Goal: Task Accomplishment & Management: Manage account settings

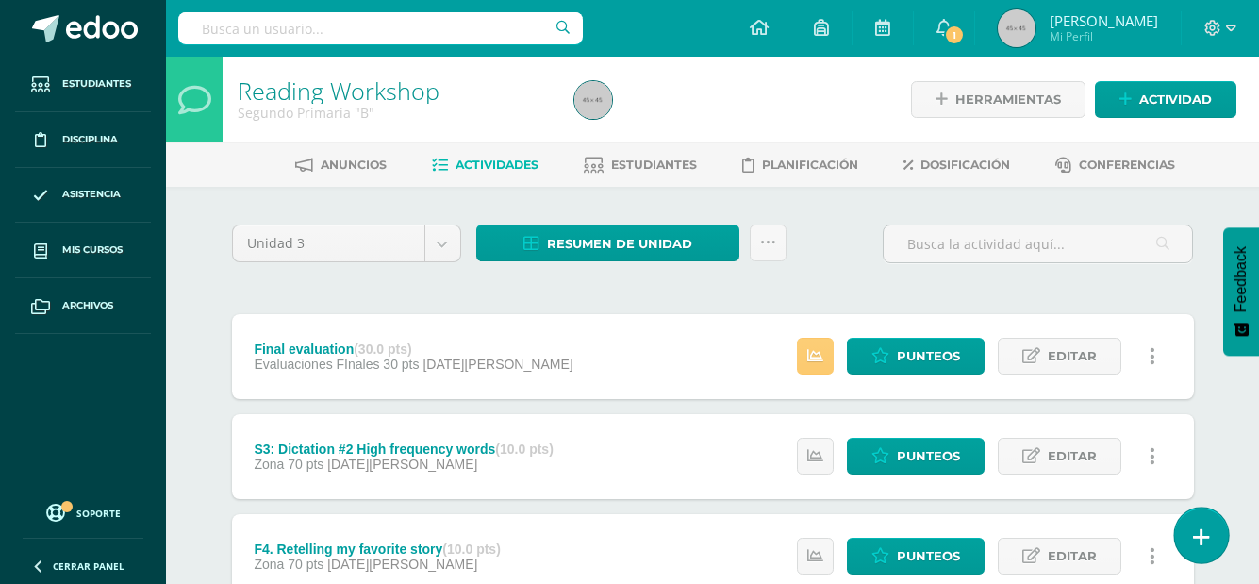
click at [1211, 542] on link at bounding box center [1201, 534] width 54 height 55
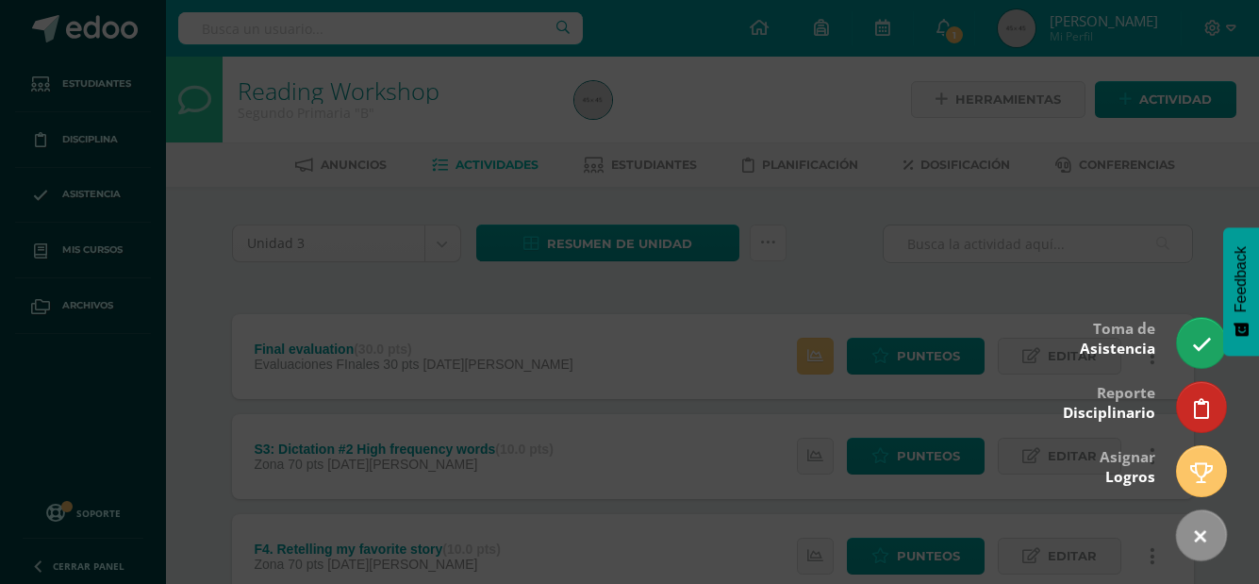
click at [1108, 270] on div at bounding box center [629, 292] width 1259 height 584
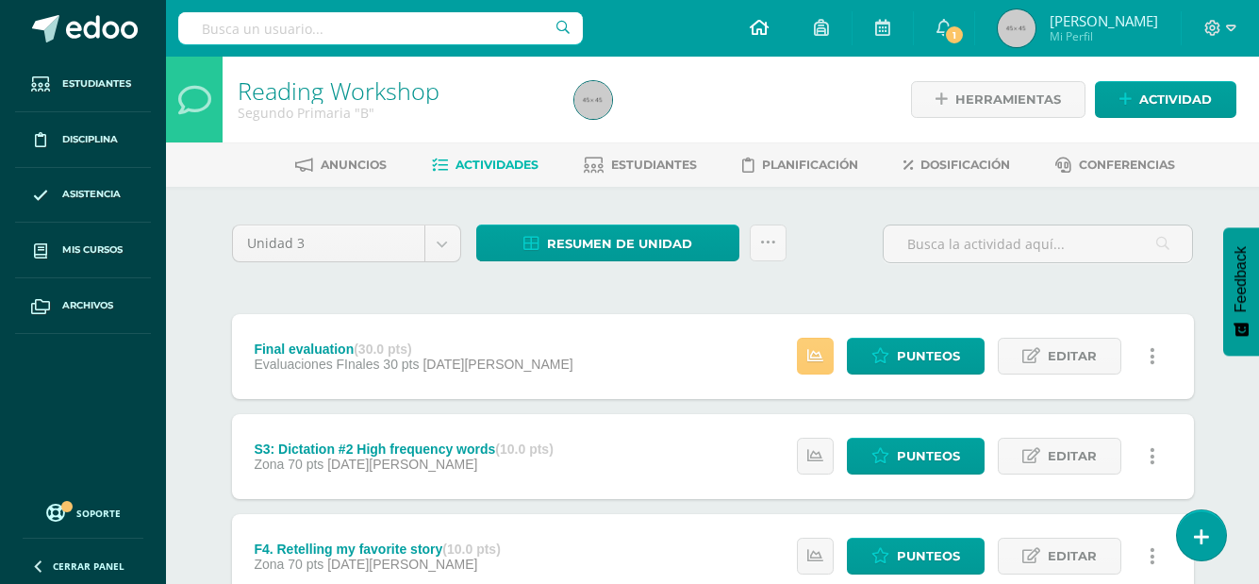
click at [768, 25] on icon at bounding box center [759, 27] width 19 height 17
click at [1197, 529] on icon at bounding box center [1201, 537] width 17 height 22
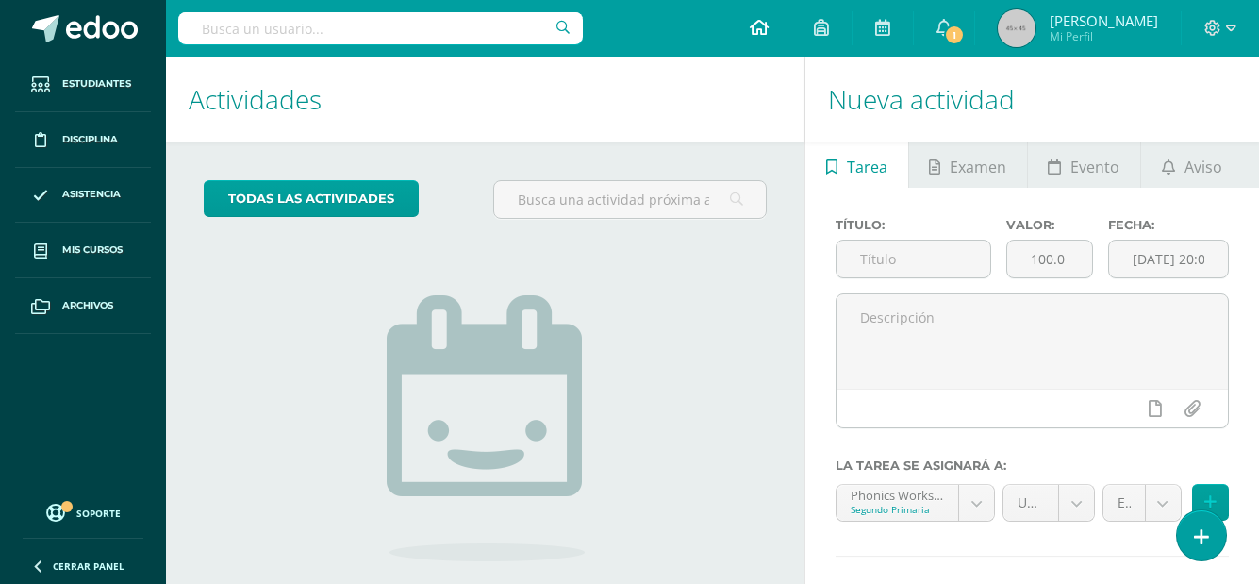
click at [768, 22] on icon at bounding box center [759, 27] width 19 height 17
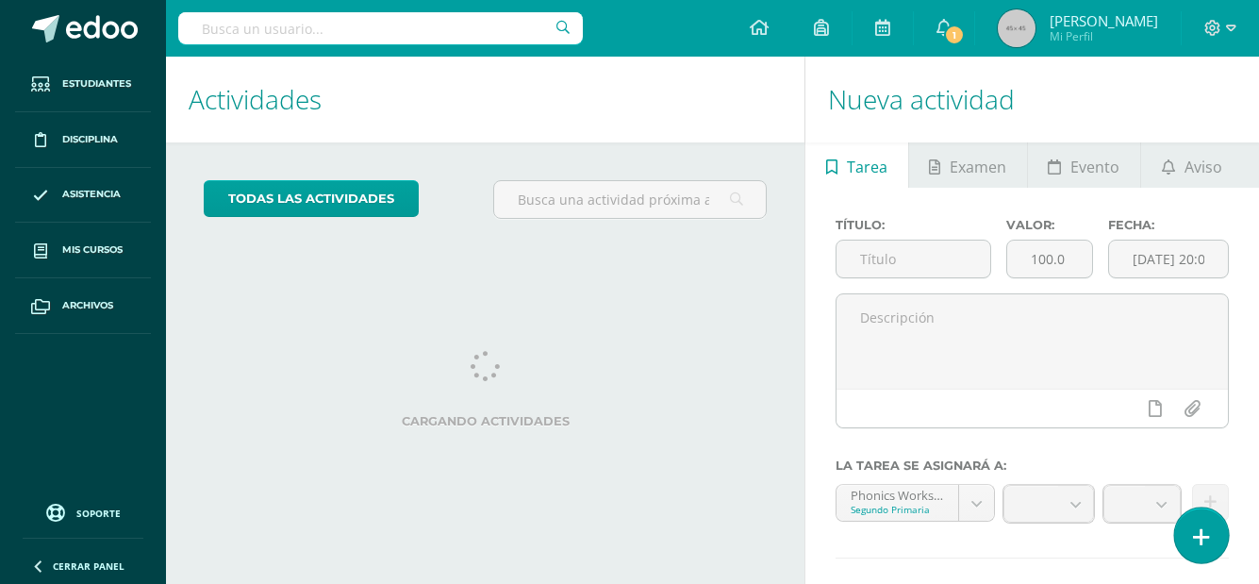
click at [1213, 552] on link at bounding box center [1201, 534] width 54 height 55
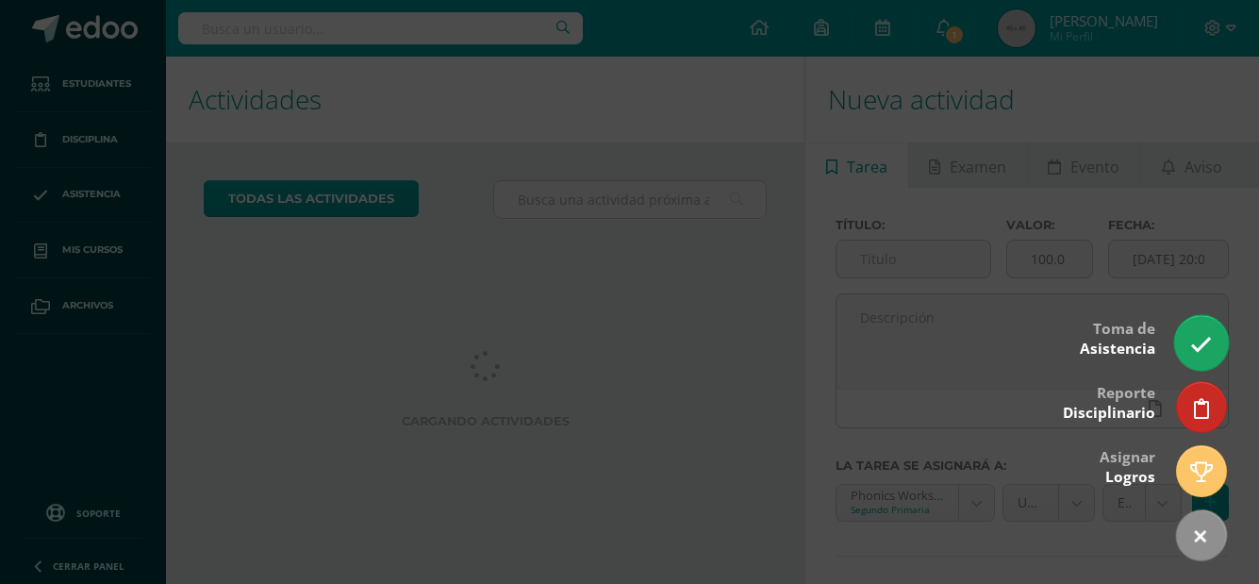
click at [1203, 327] on link at bounding box center [1201, 342] width 54 height 55
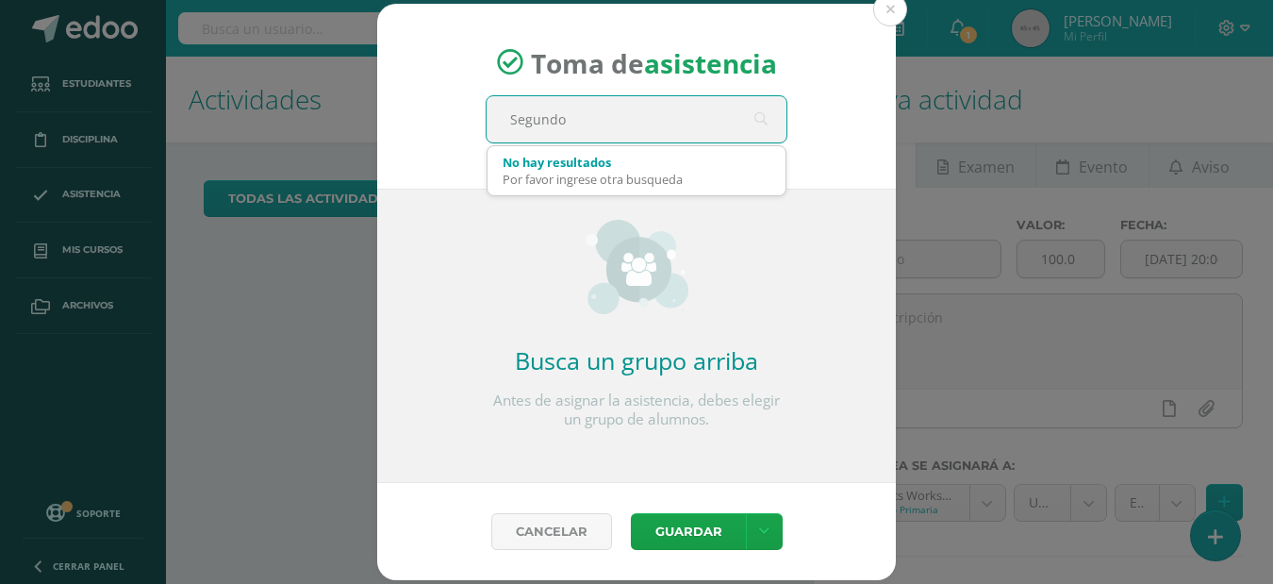
type input "Segundo b"
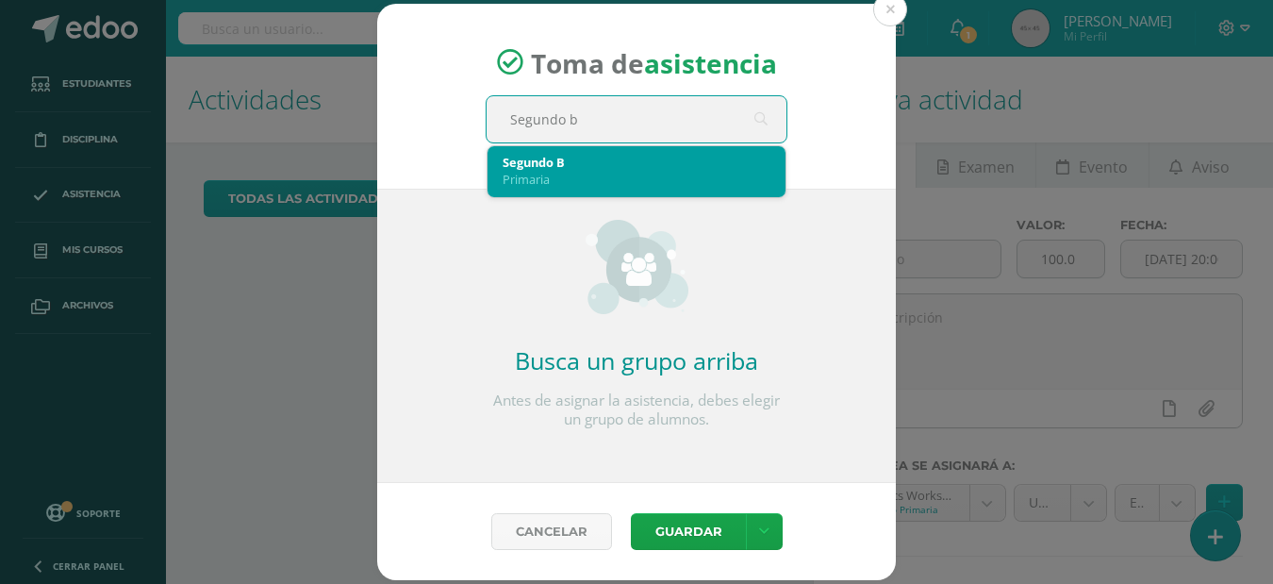
click at [631, 175] on div "Primaria" at bounding box center [637, 179] width 268 height 17
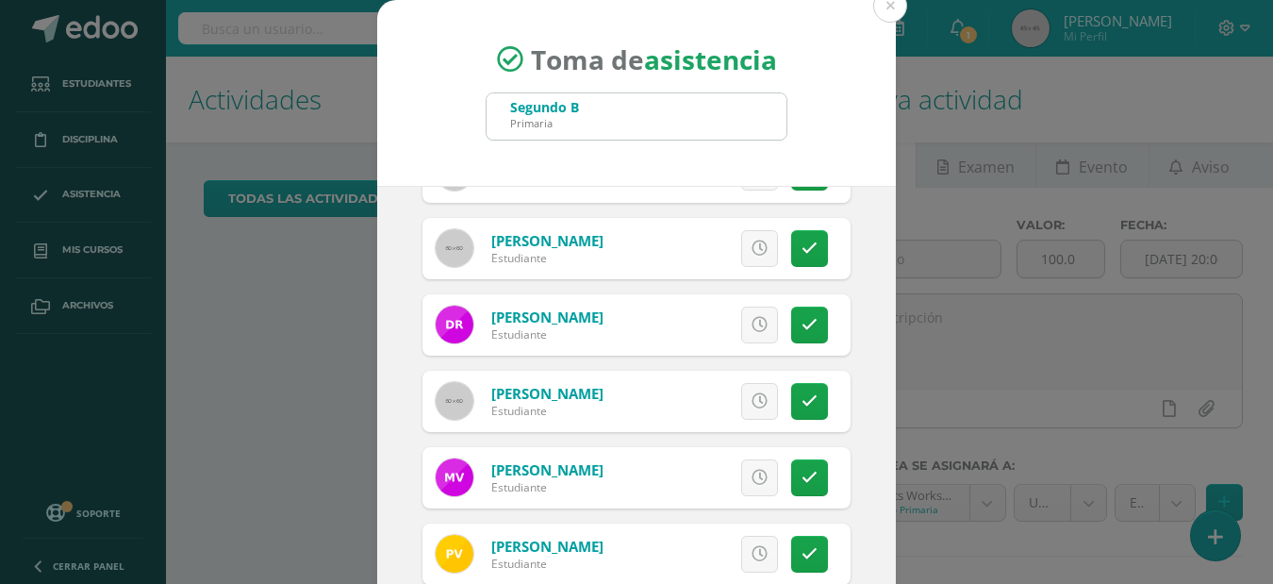
scroll to position [129, 0]
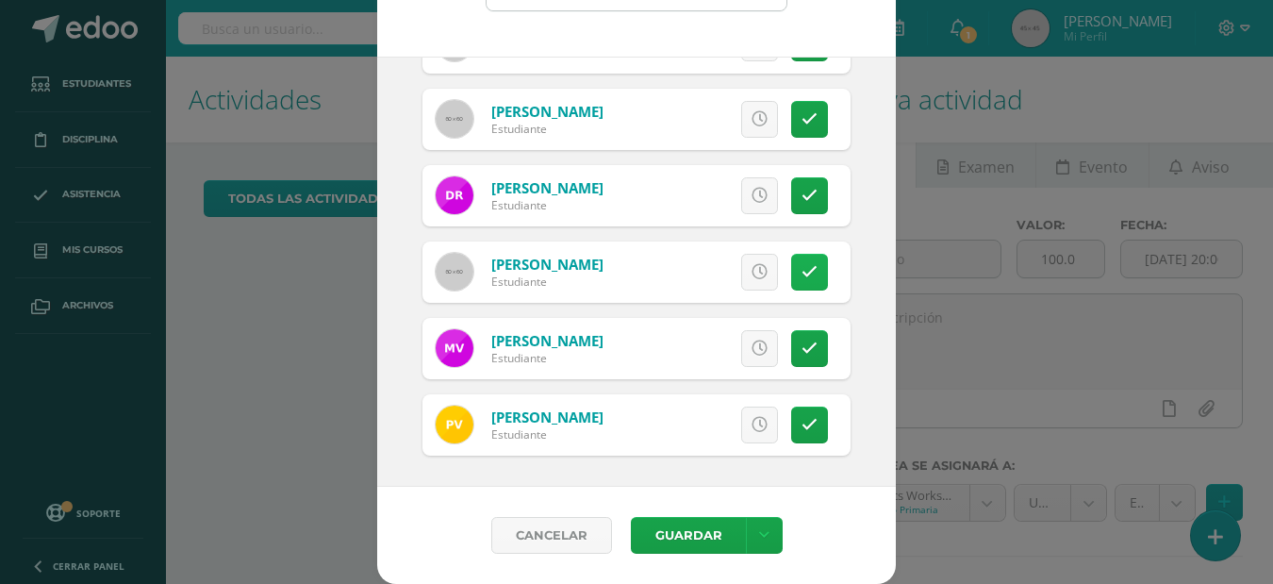
click at [799, 268] on link at bounding box center [809, 272] width 37 height 37
click at [710, 540] on button "Guardar" at bounding box center [688, 535] width 115 height 37
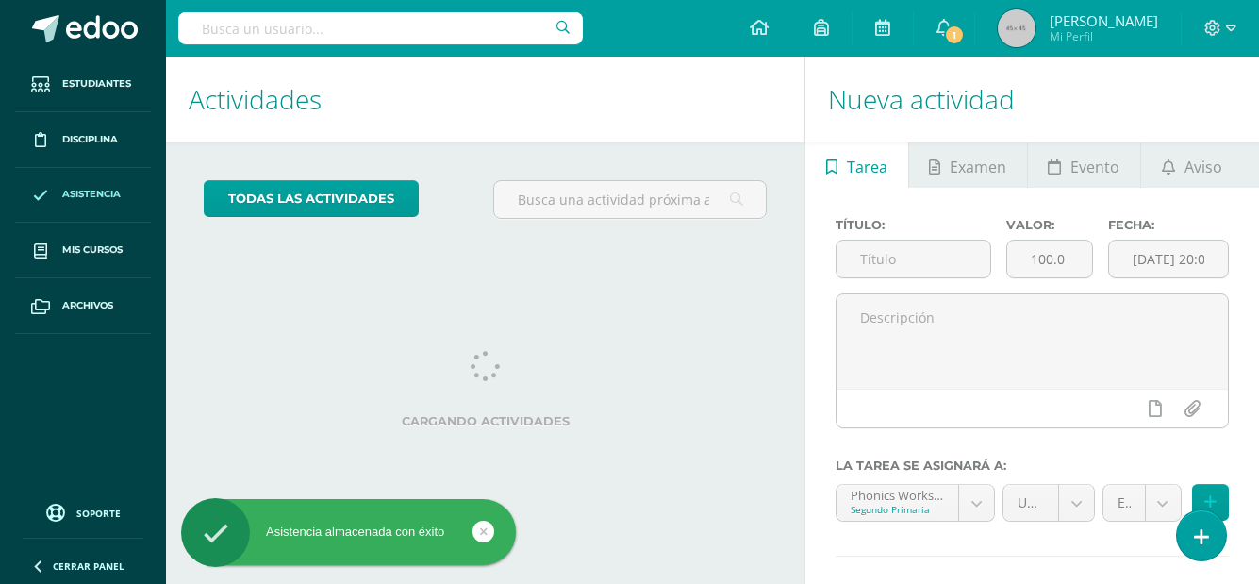
click at [77, 205] on link "Asistencia" at bounding box center [83, 196] width 136 height 56
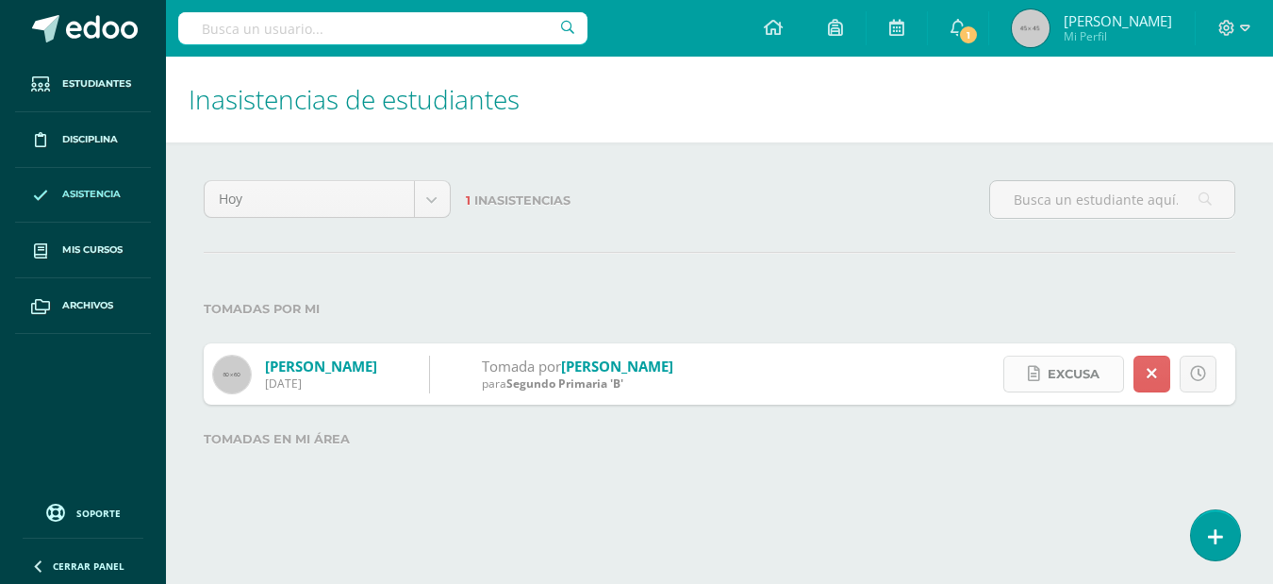
click at [1065, 368] on span "Excusa" at bounding box center [1074, 373] width 52 height 35
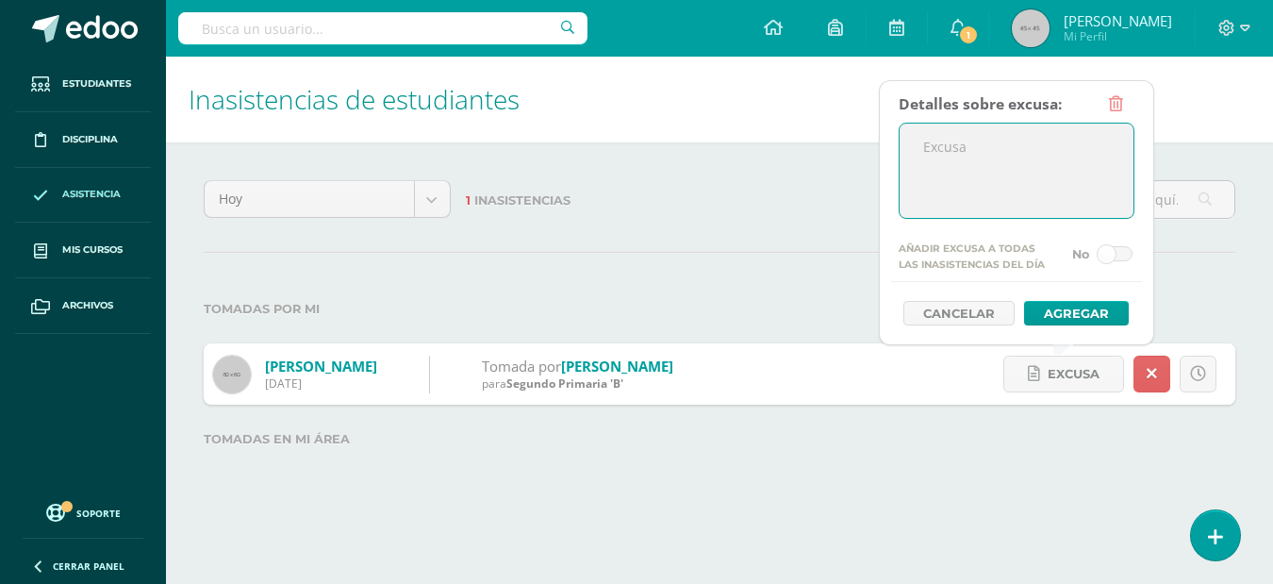
click at [954, 176] on textarea at bounding box center [1016, 171] width 234 height 94
type textarea "Cita medica"
click at [1039, 309] on button "Agregar" at bounding box center [1076, 313] width 105 height 25
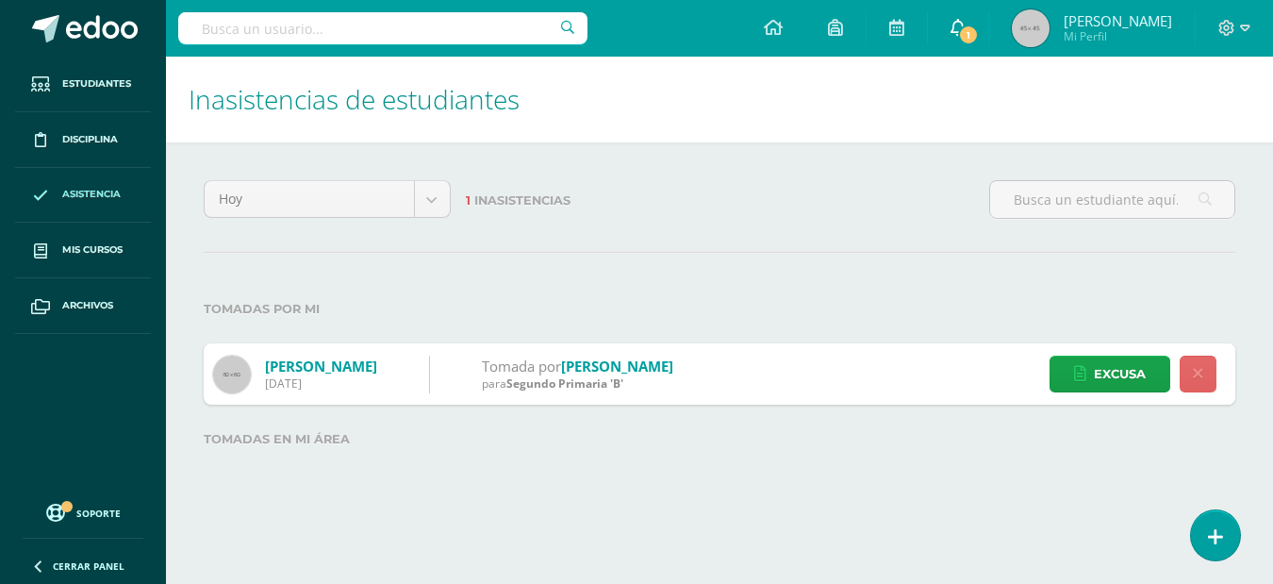
click at [988, 46] on link "1" at bounding box center [958, 28] width 60 height 57
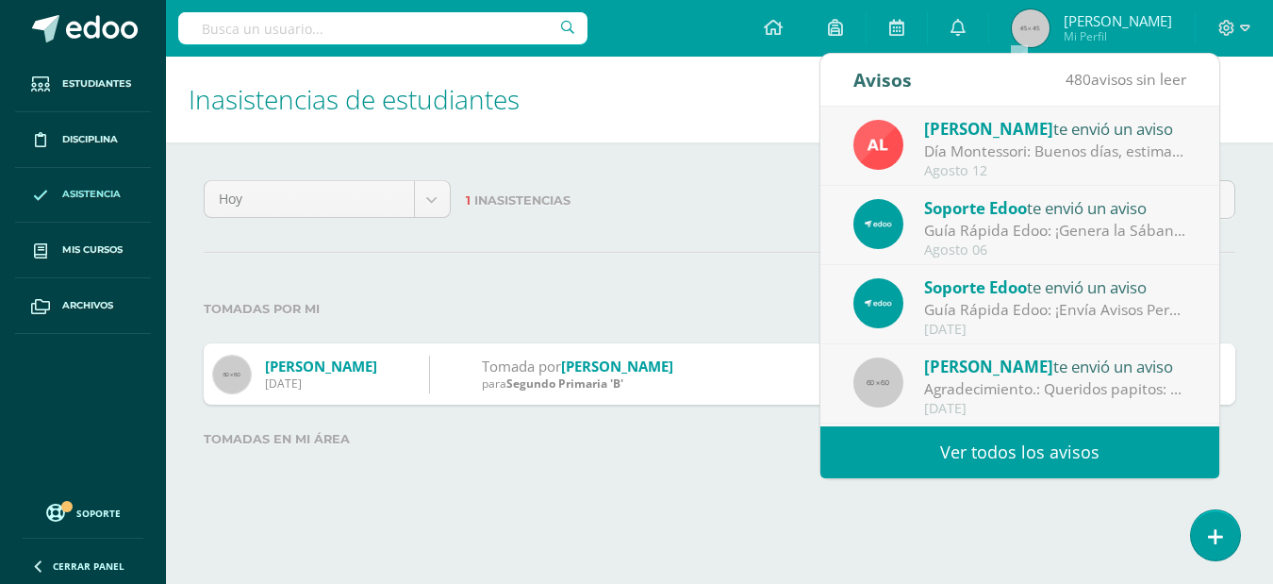
click at [795, 33] on div "Configuración Cerrar sesión [PERSON_NAME] Mi Perfil 1 0 Mis accesos directos SO…" at bounding box center [719, 28] width 1107 height 57
